Goal: Task Accomplishment & Management: Complete application form

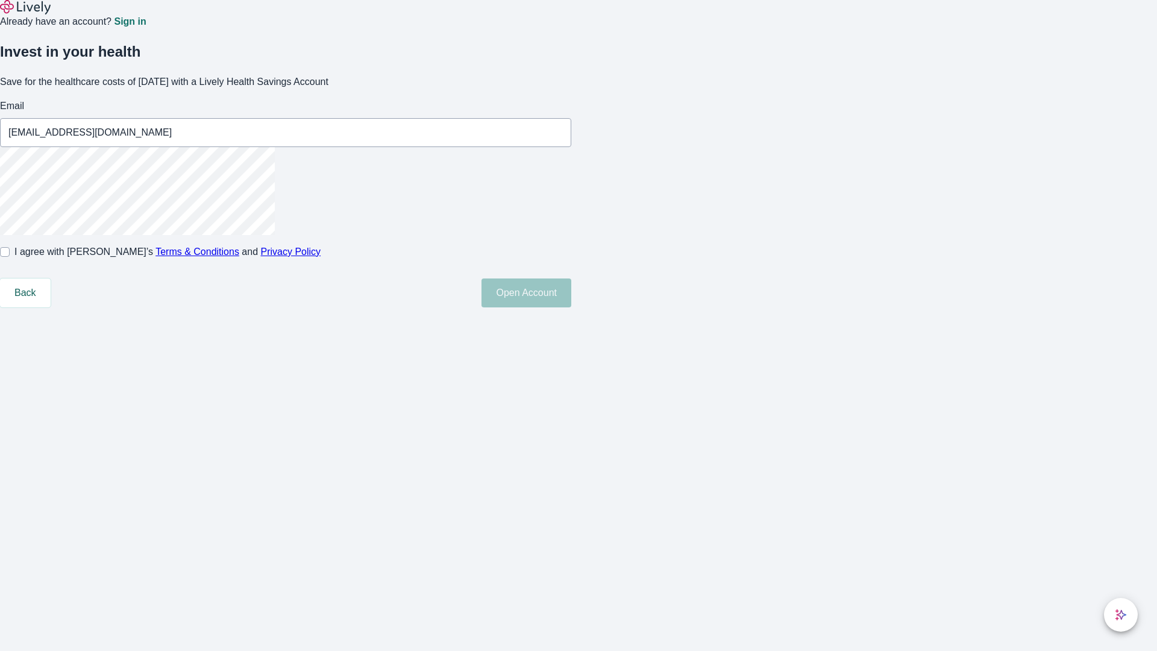
click at [10, 257] on input "I agree with Lively’s Terms & Conditions and Privacy Policy" at bounding box center [5, 252] width 10 height 10
checkbox input "true"
click at [571, 307] on button "Open Account" at bounding box center [527, 292] width 90 height 29
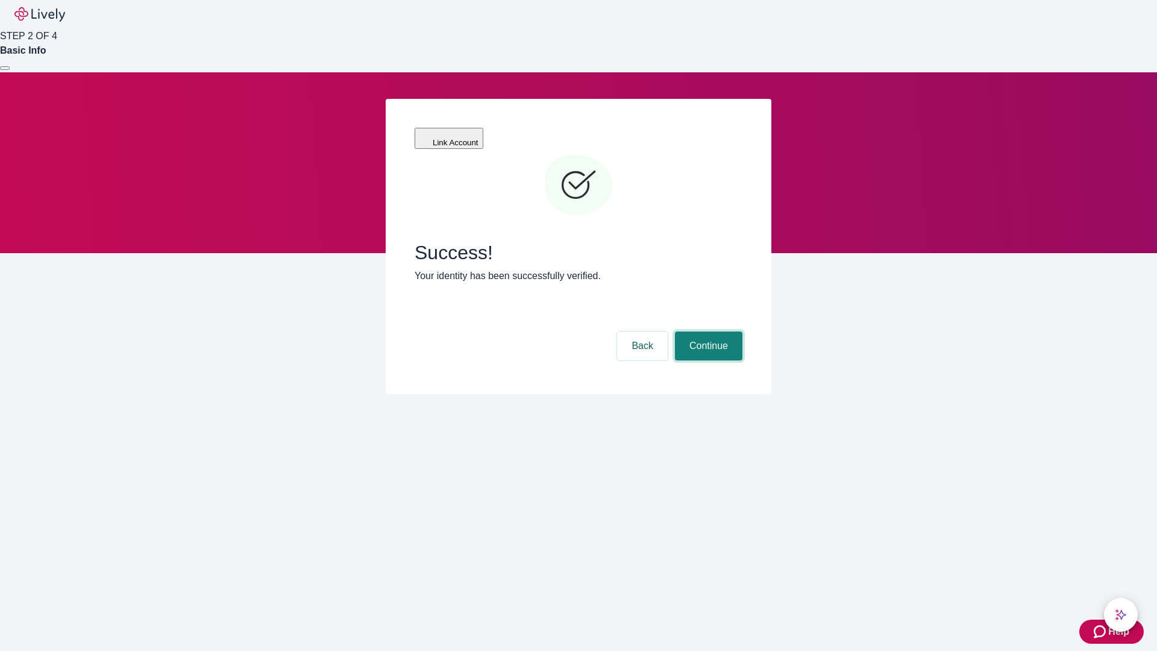
click at [707, 332] on button "Continue" at bounding box center [709, 346] width 68 height 29
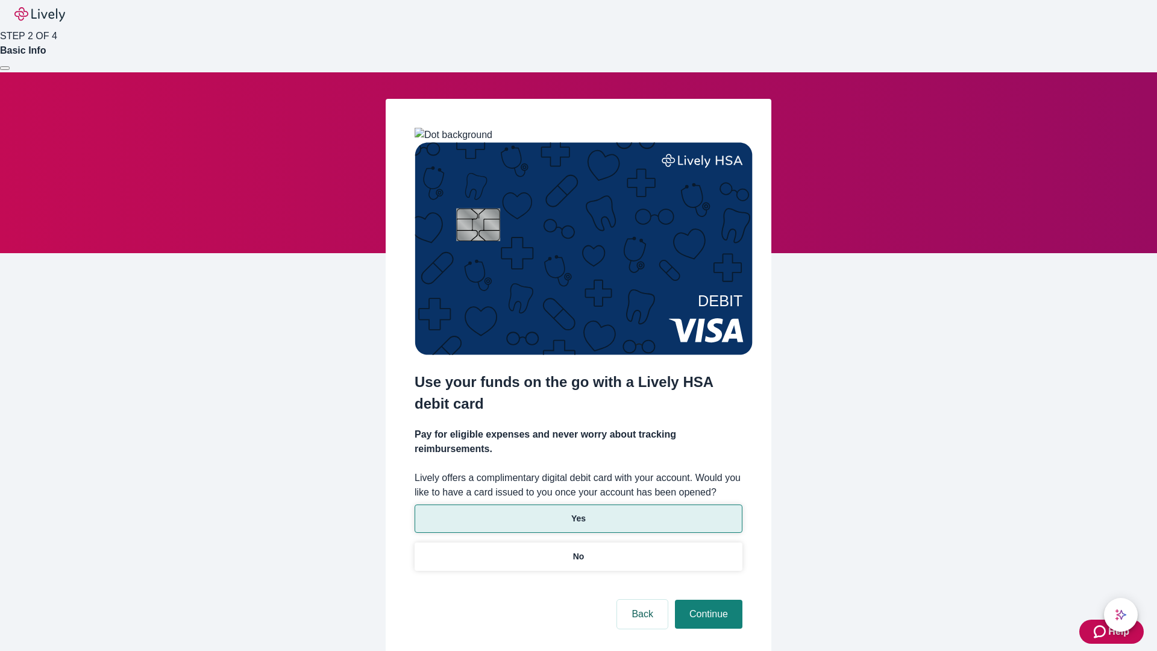
click at [578, 512] on p "Yes" at bounding box center [578, 518] width 14 height 13
click at [707, 600] on button "Continue" at bounding box center [709, 614] width 68 height 29
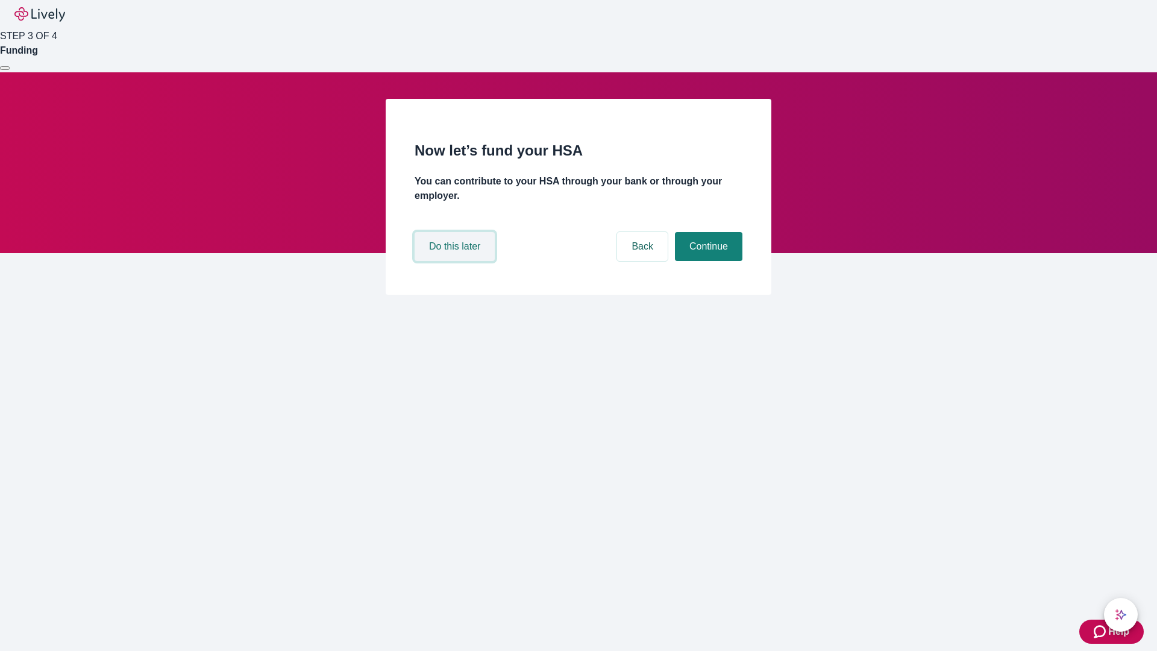
click at [456, 261] on button "Do this later" at bounding box center [455, 246] width 80 height 29
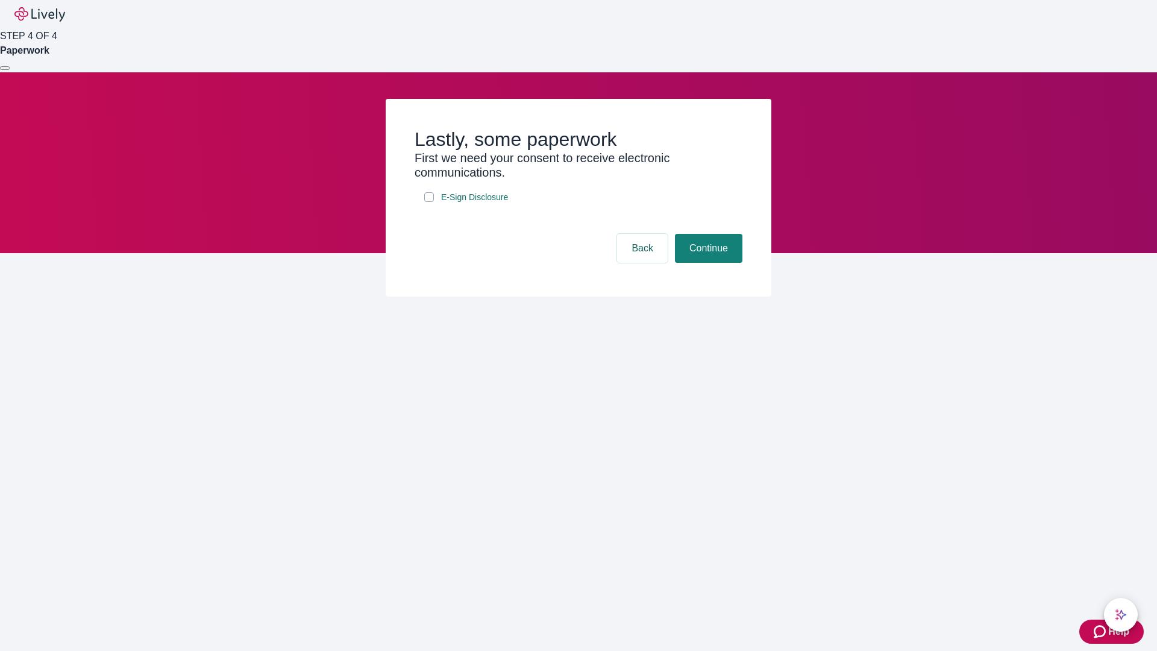
click at [429, 202] on input "E-Sign Disclosure" at bounding box center [429, 197] width 10 height 10
checkbox input "true"
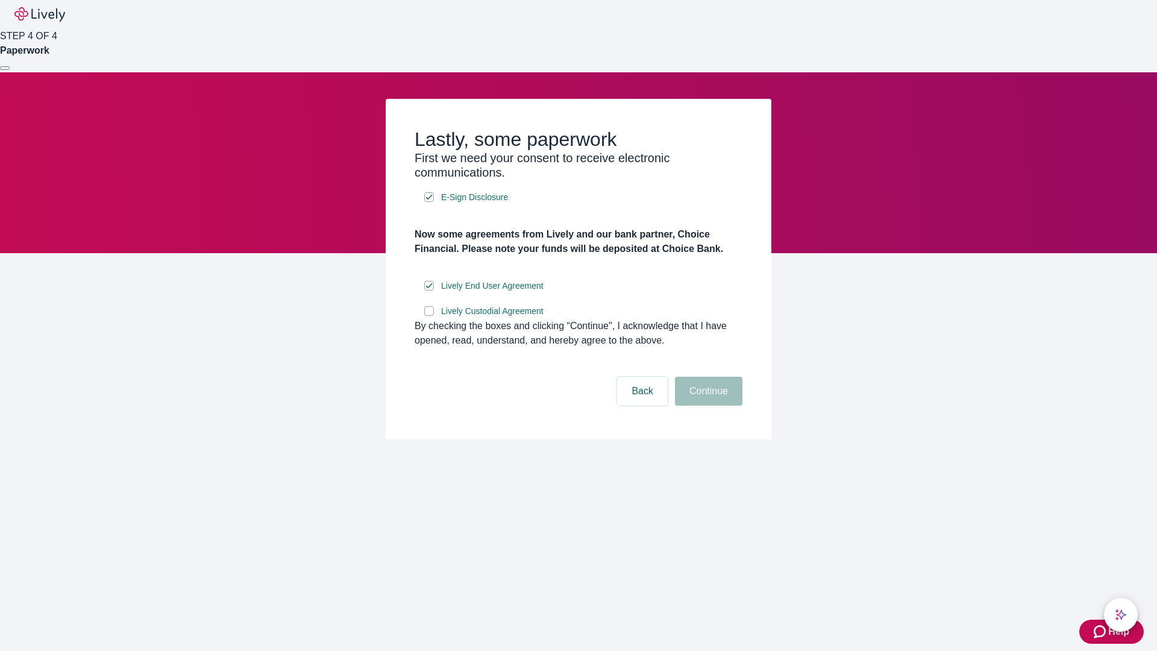
click at [429, 316] on input "Lively Custodial Agreement" at bounding box center [429, 311] width 10 height 10
checkbox input "true"
click at [707, 406] on button "Continue" at bounding box center [709, 391] width 68 height 29
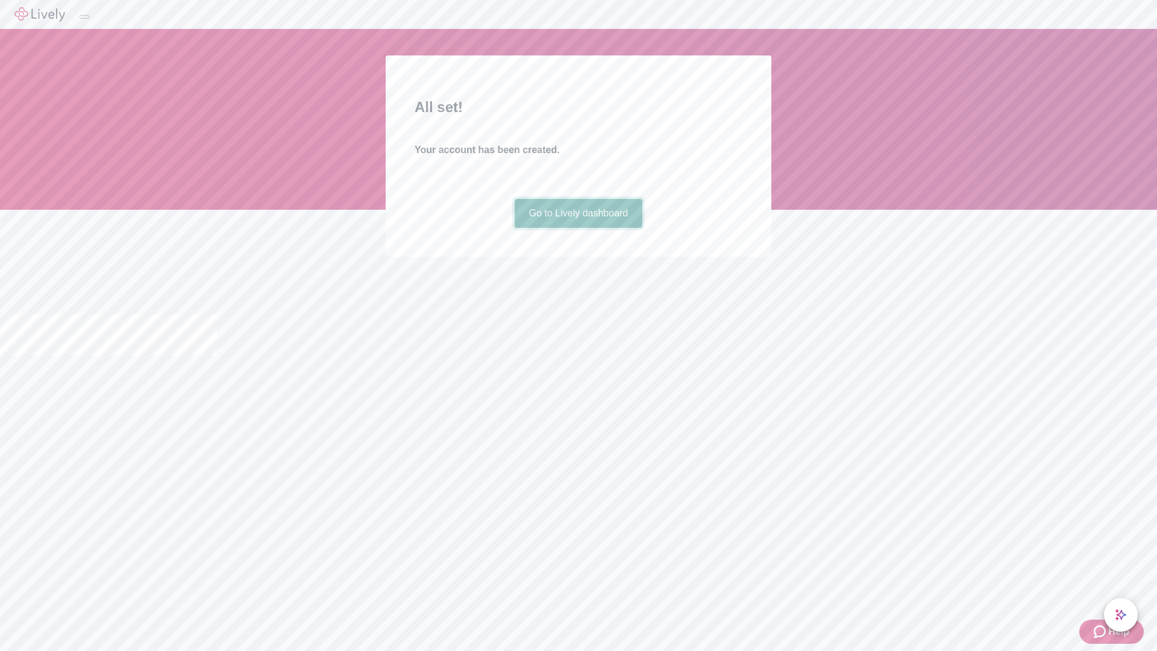
click at [578, 228] on link "Go to Lively dashboard" at bounding box center [579, 213] width 128 height 29
